Goal: Task Accomplishment & Management: Manage account settings

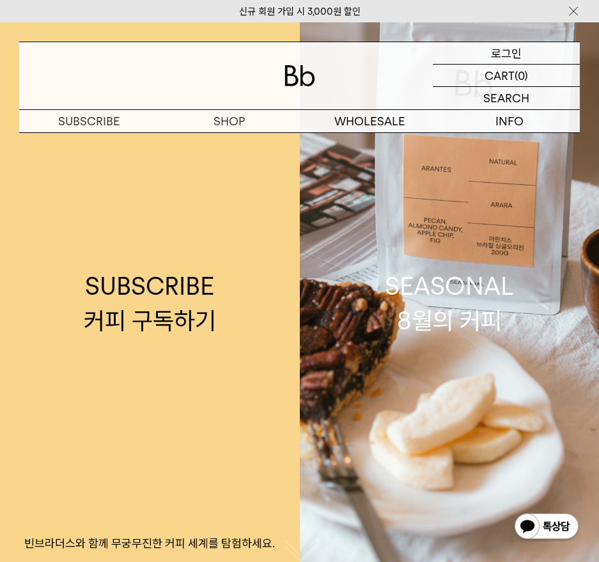
click at [481, 56] on div "LOGIN 로그인" at bounding box center [506, 53] width 147 height 22
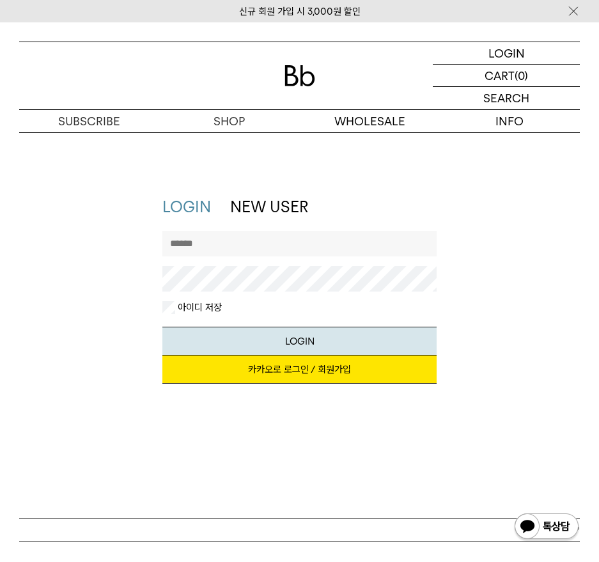
click at [281, 369] on link "카카오로 로그인 / 회원가입" at bounding box center [299, 369] width 274 height 28
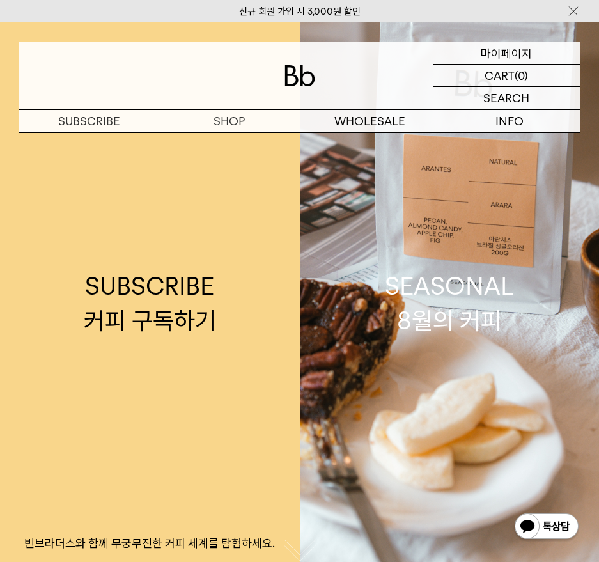
click at [516, 47] on p "마이페이지" at bounding box center [506, 53] width 51 height 22
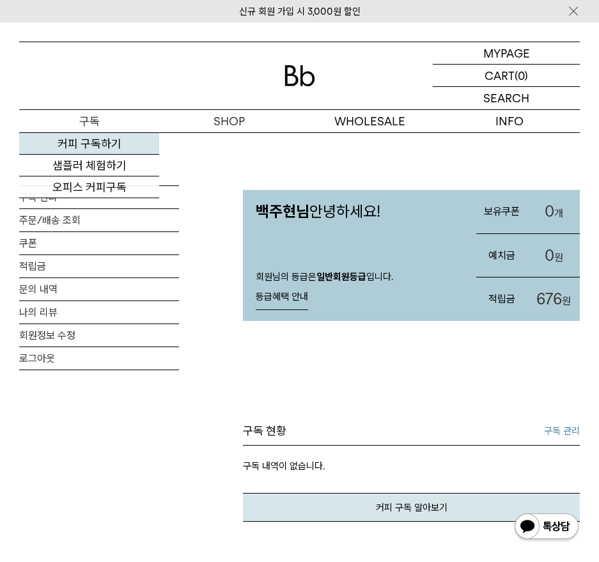
click at [91, 142] on link "커피 구독하기" at bounding box center [89, 144] width 140 height 22
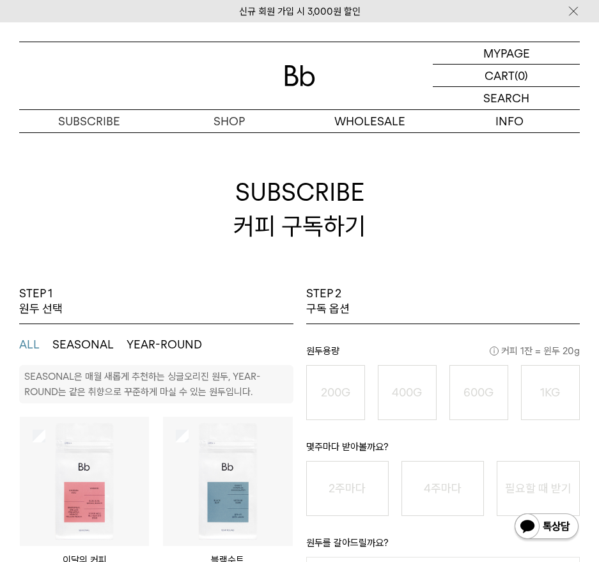
click at [269, 84] on div at bounding box center [299, 75] width 561 height 67
click at [284, 77] on img at bounding box center [299, 75] width 31 height 21
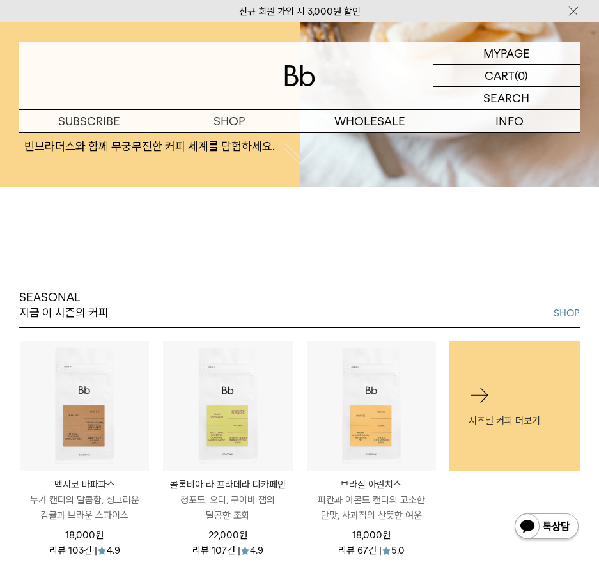
scroll to position [393, 0]
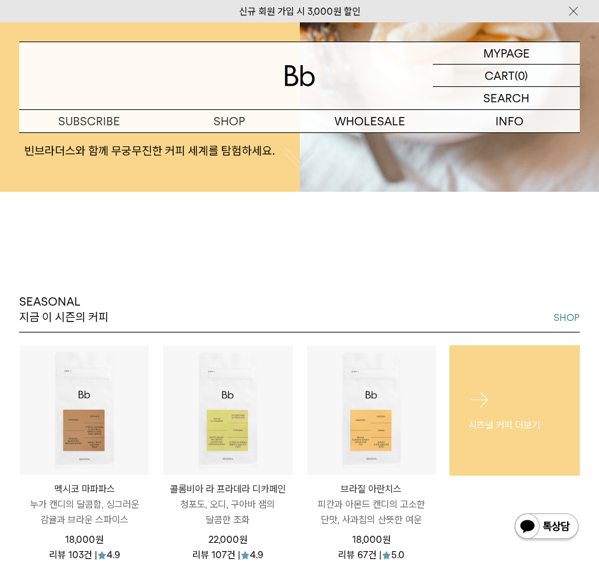
click at [507, 422] on p "시즈널 커피 더보기" at bounding box center [515, 424] width 92 height 15
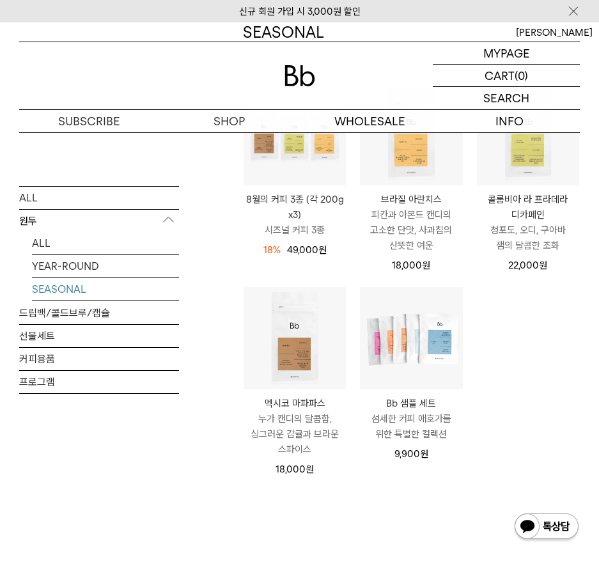
scroll to position [175, 0]
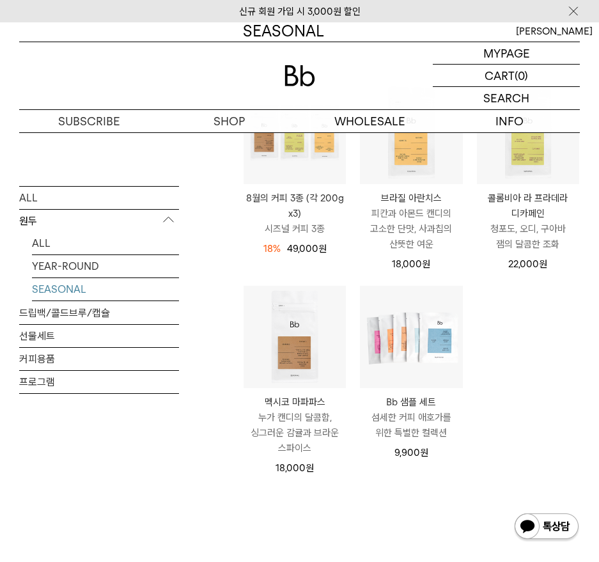
click at [223, 215] on div "ALL 원두 ALL YEAR-ROUND SEASONAL 드립백/콜드브루/캡슐 선물세트 커피용품 프로그램 SEASONAL 상품 5 개" at bounding box center [299, 319] width 561 height 598
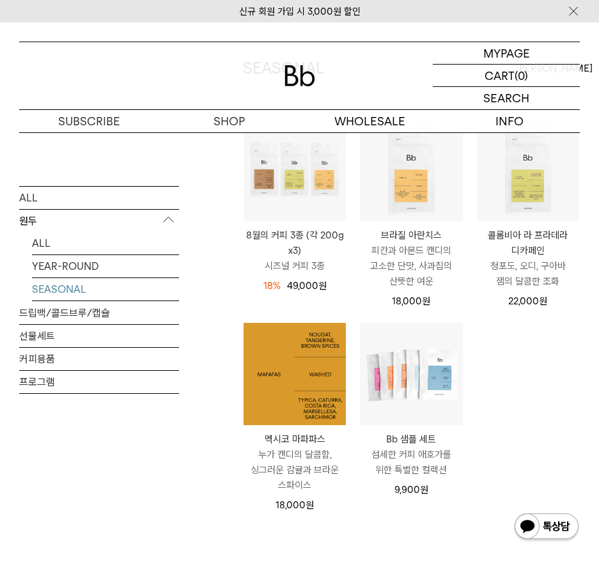
scroll to position [128, 0]
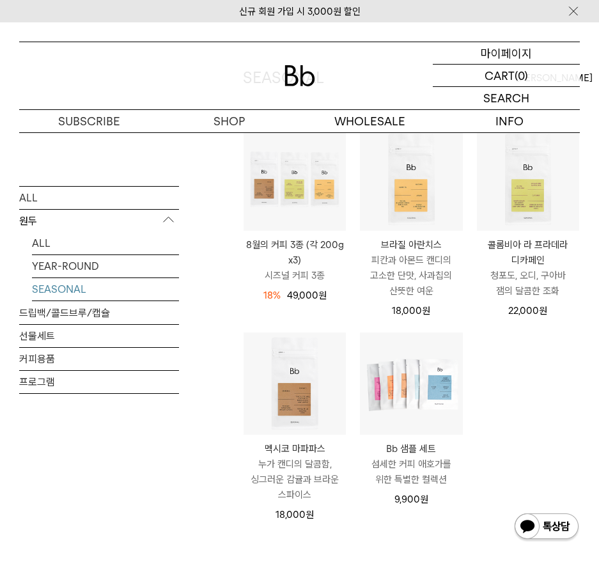
click at [518, 58] on p "마이페이지" at bounding box center [506, 53] width 51 height 22
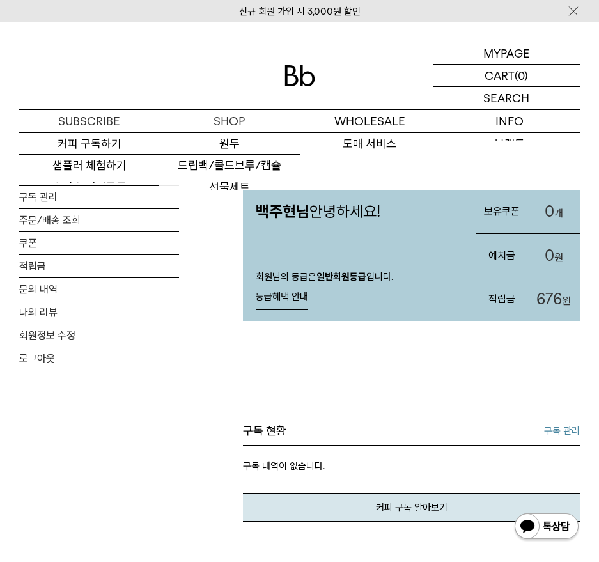
click at [296, 74] on img at bounding box center [299, 75] width 31 height 21
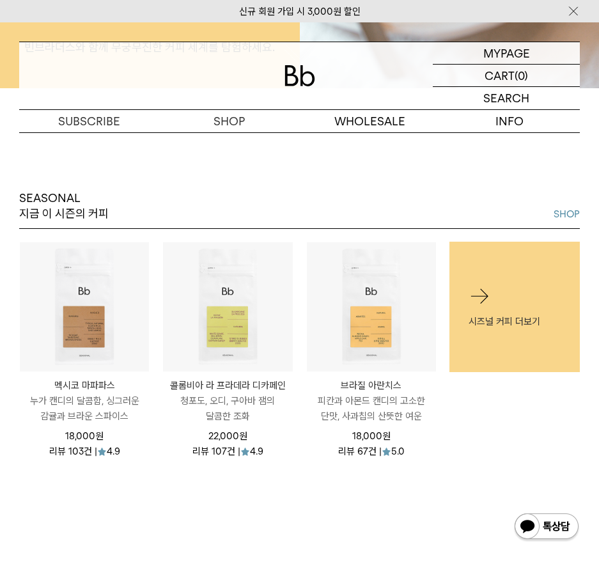
scroll to position [500, 0]
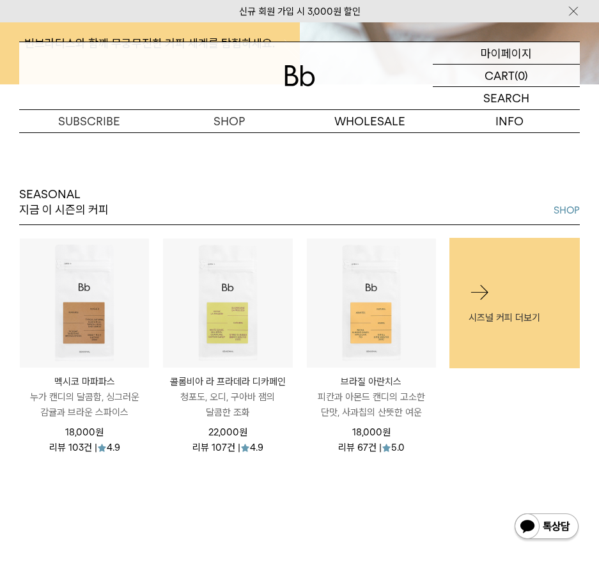
click at [509, 51] on p "마이페이지" at bounding box center [506, 53] width 51 height 22
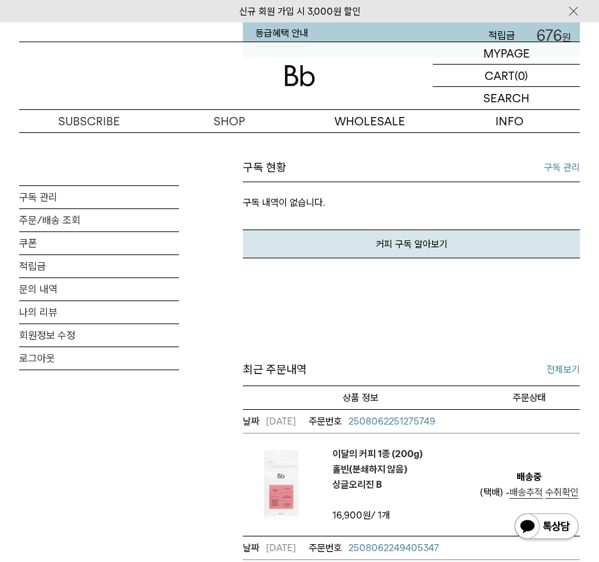
scroll to position [249, 0]
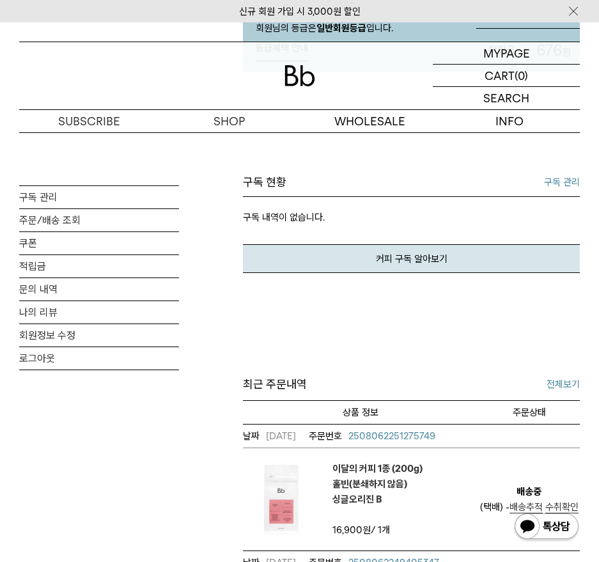
click at [550, 179] on link "구독 관리" at bounding box center [562, 182] width 36 height 15
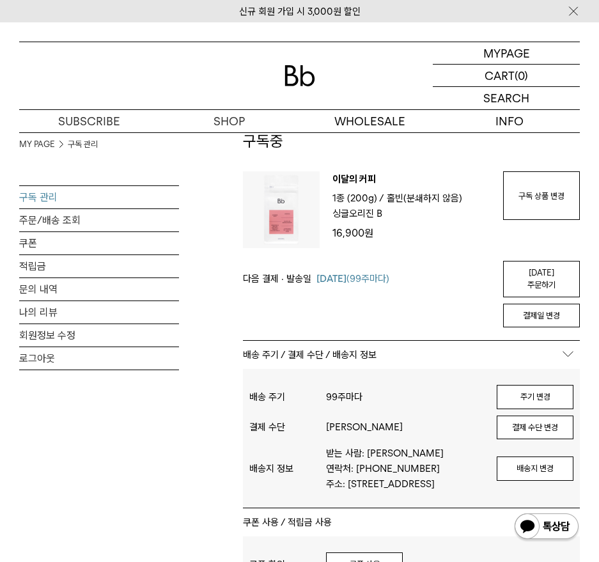
scroll to position [77, 0]
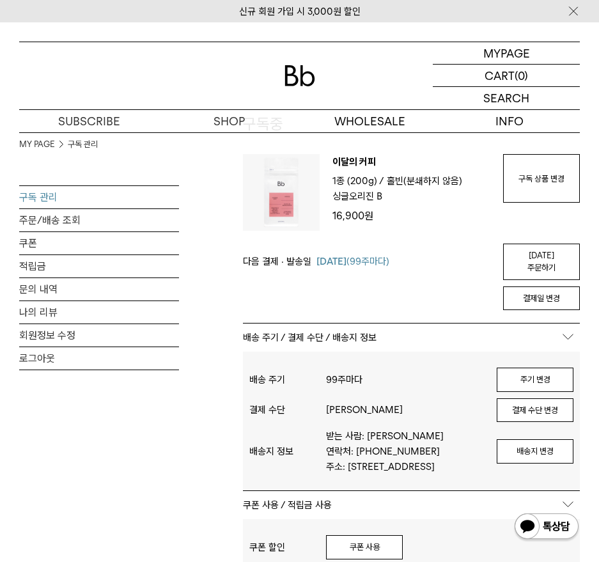
click at [557, 171] on link "구독 상품 변경" at bounding box center [541, 178] width 77 height 49
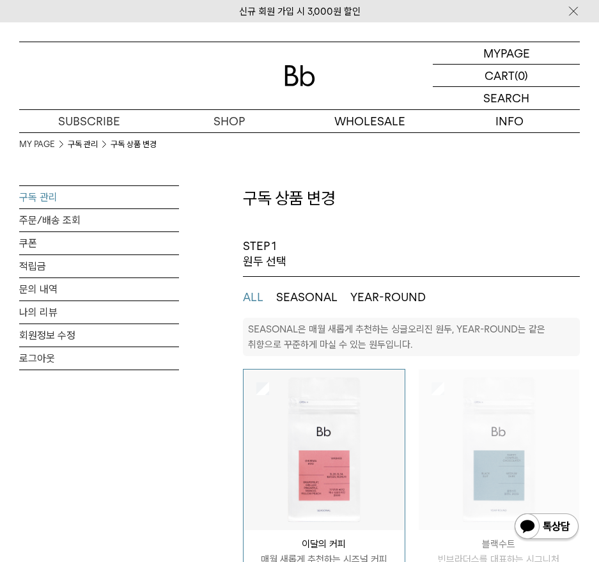
select select "**"
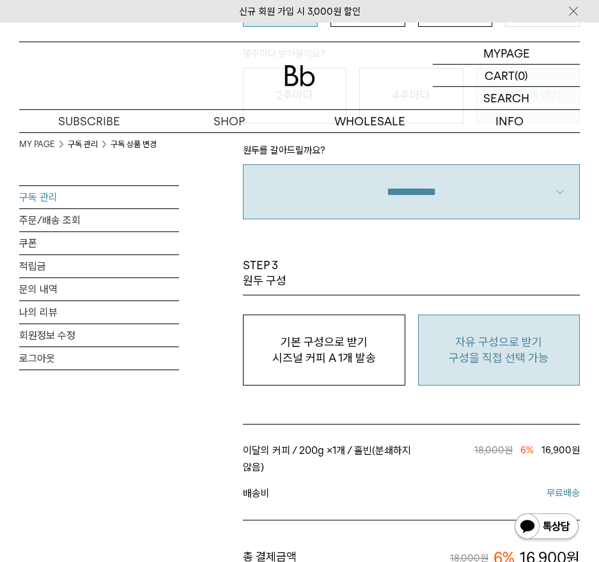
scroll to position [1242, 0]
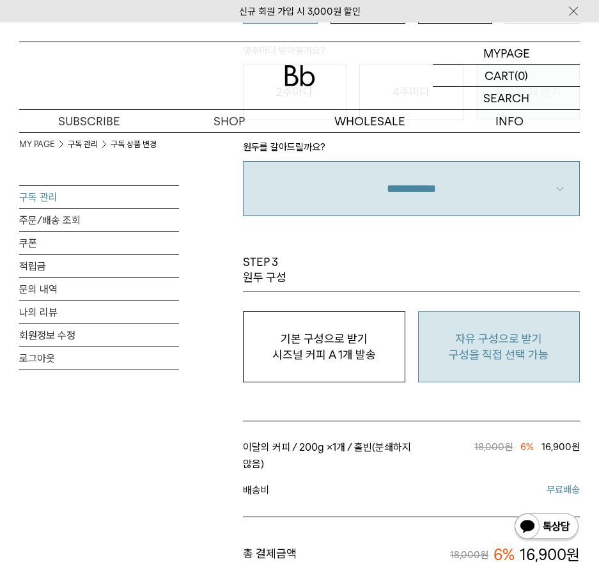
click at [488, 353] on p "구성을 직접 선택 가능" at bounding box center [499, 354] width 148 height 15
type input "*"
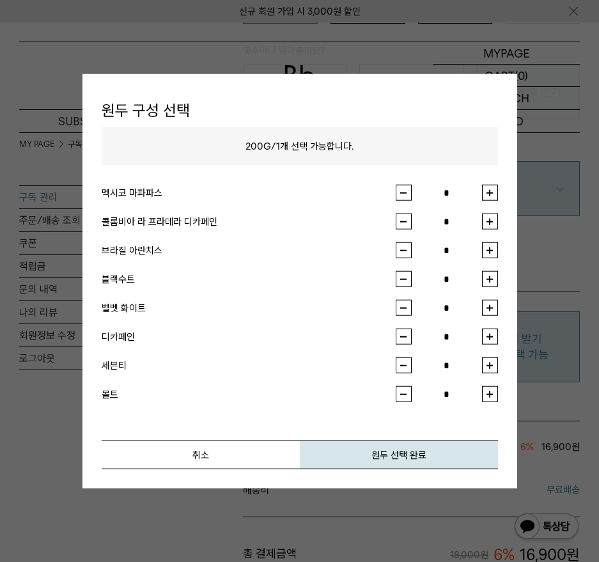
click at [490, 195] on button "button" at bounding box center [490, 193] width 16 height 16
type input "*"
click at [405, 456] on button "원두 선택 완료" at bounding box center [399, 454] width 198 height 29
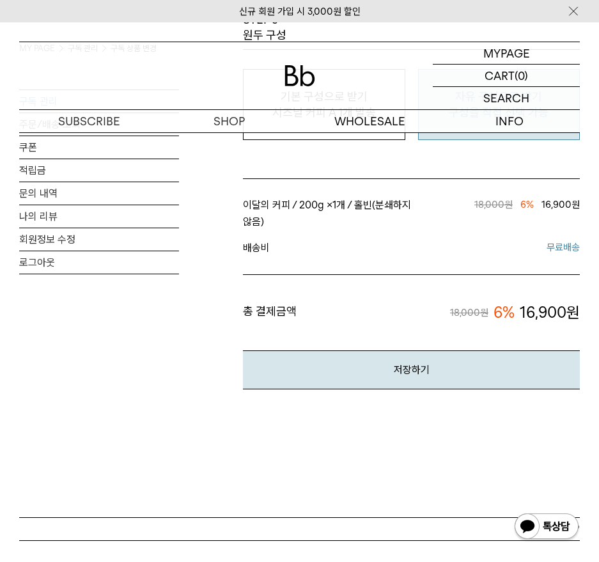
scroll to position [1486, 0]
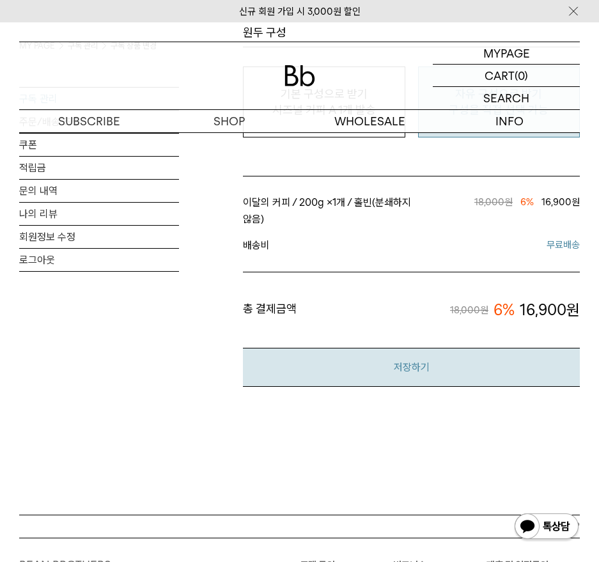
click at [411, 373] on button "저장하기" at bounding box center [411, 367] width 337 height 39
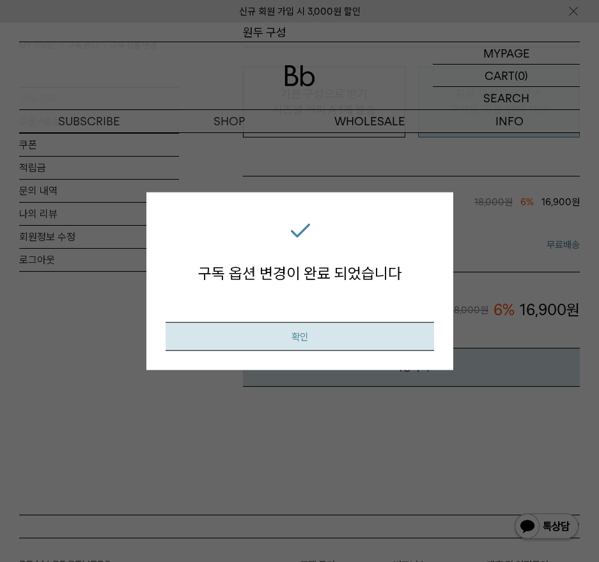
click at [355, 336] on button "확인" at bounding box center [300, 336] width 269 height 29
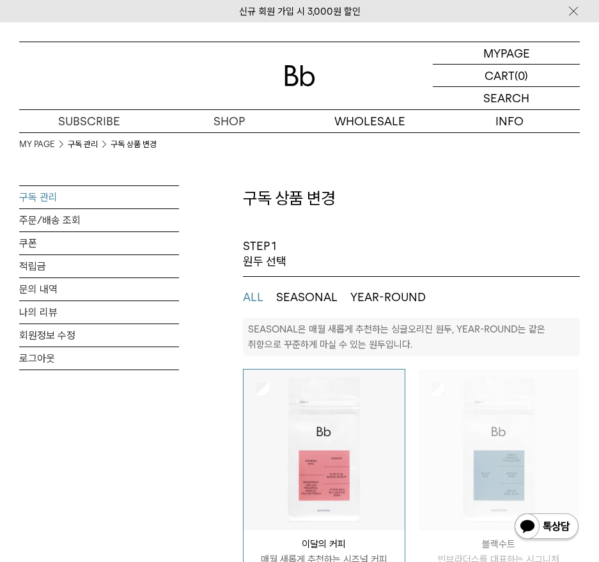
select select "**"
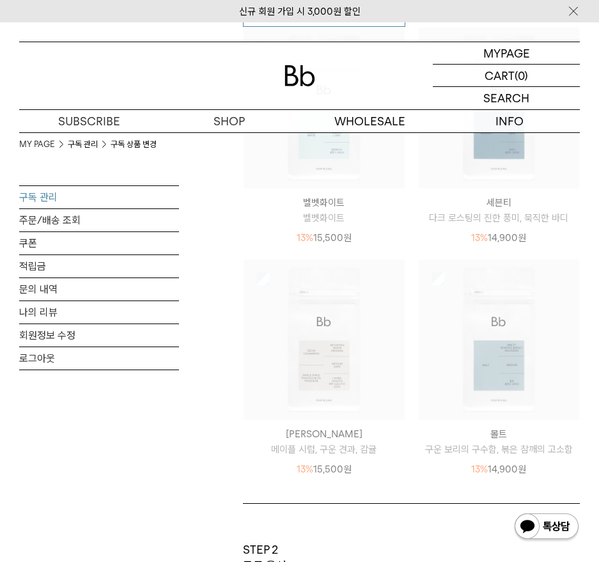
scroll to position [376, 0]
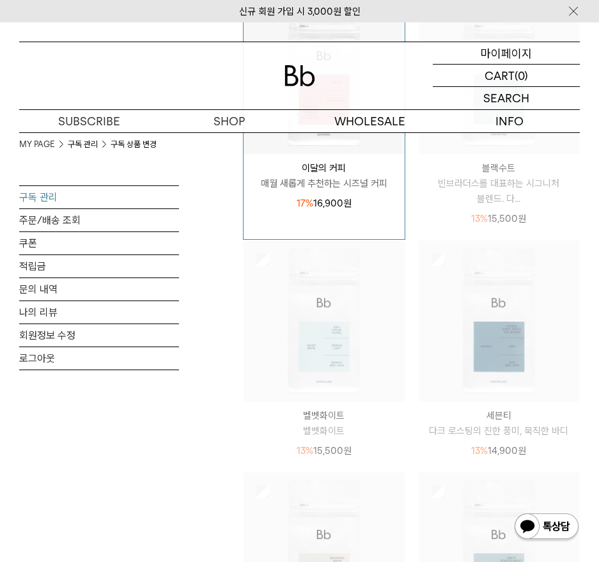
click at [527, 59] on p "마이페이지" at bounding box center [506, 53] width 51 height 22
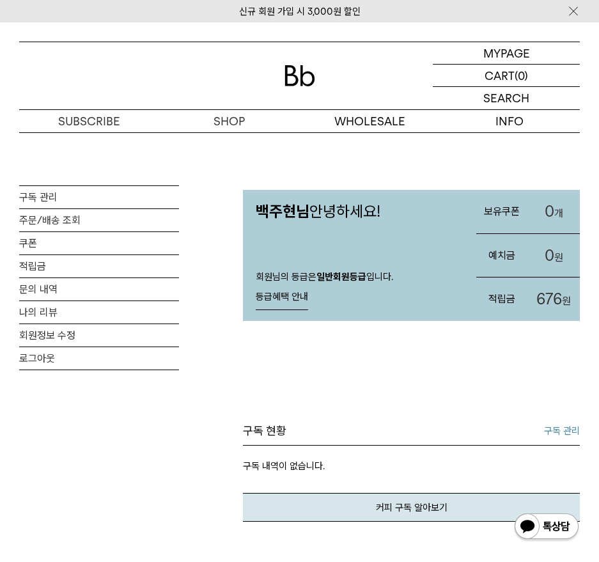
drag, startPoint x: 0, startPoint y: 0, endPoint x: 616, endPoint y: 107, distance: 625.5
click at [51, 198] on link "구독 관리" at bounding box center [99, 197] width 160 height 22
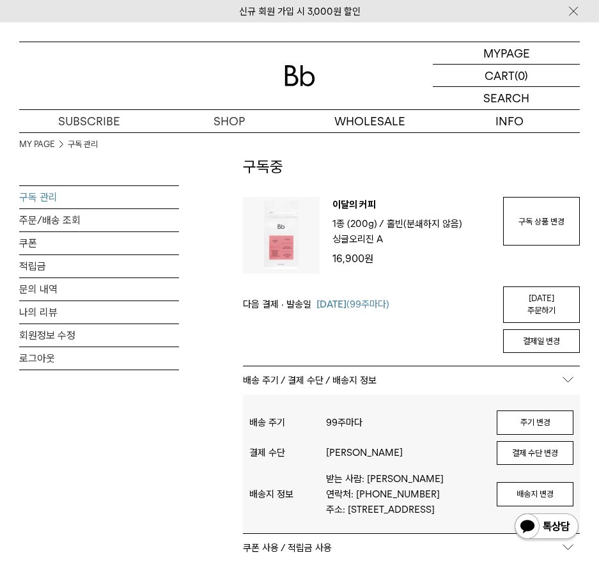
scroll to position [53, 0]
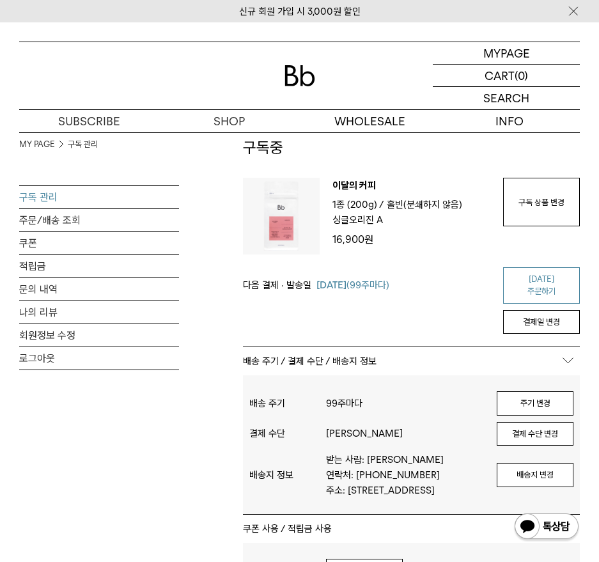
click at [553, 279] on link "[DATE] 주문하기" at bounding box center [541, 285] width 77 height 36
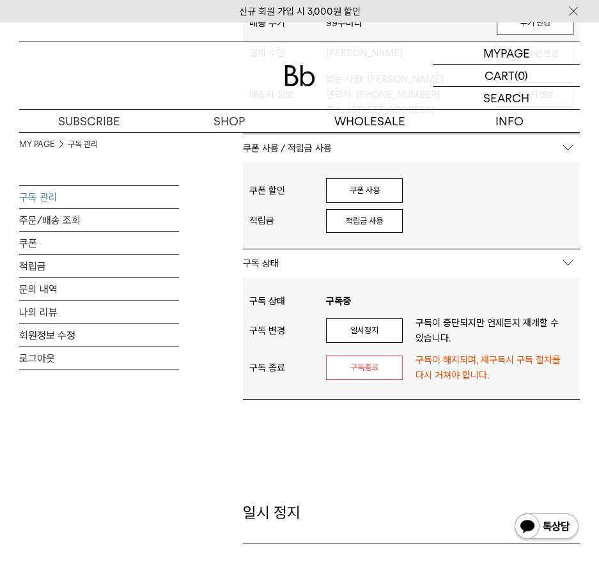
scroll to position [251, 0]
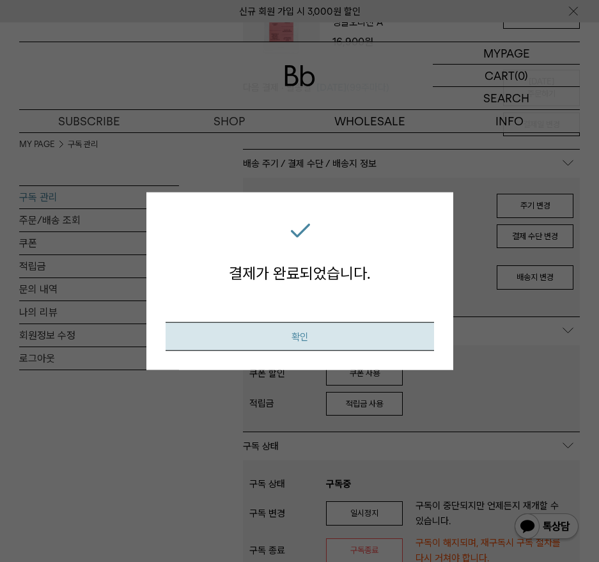
click at [312, 345] on button "확인" at bounding box center [300, 336] width 269 height 29
